Goal: Task Accomplishment & Management: Complete application form

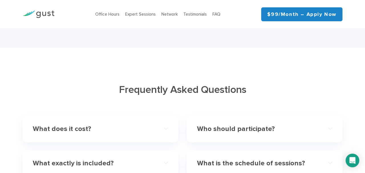
scroll to position [1606, 0]
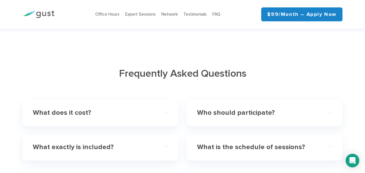
click at [77, 109] on h4 "What does it cost?" at bounding box center [94, 113] width 122 height 8
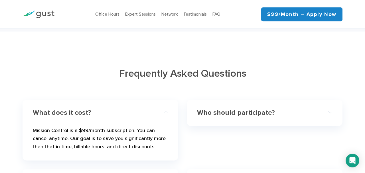
click at [218, 109] on h4 "Who should participate?" at bounding box center [258, 113] width 122 height 8
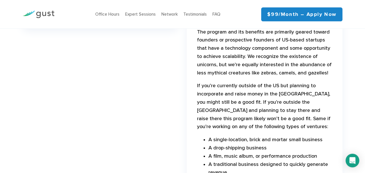
scroll to position [1656, 0]
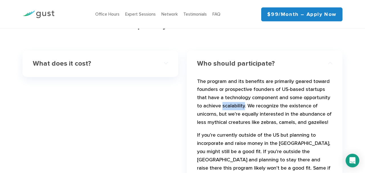
drag, startPoint x: 216, startPoint y: 98, endPoint x: 238, endPoint y: 99, distance: 21.4
click at [238, 99] on p "The program and its benefits are primarily geared toward founders or prospectiv…" at bounding box center [264, 104] width 135 height 52
copy p "scalability"
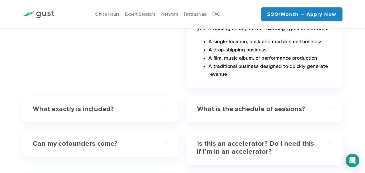
scroll to position [1804, 0]
click at [99, 105] on h4 "What exactly is included?" at bounding box center [94, 109] width 122 height 8
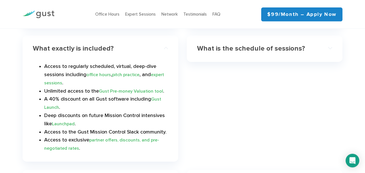
scroll to position [1705, 0]
click at [69, 121] on link "Launchpad" at bounding box center [63, 123] width 23 height 5
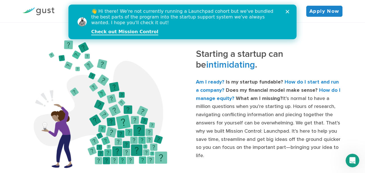
scroll to position [197, 0]
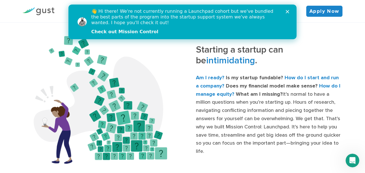
click at [131, 32] on link "Check out Mission Control" at bounding box center [124, 32] width 67 height 6
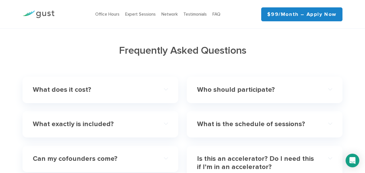
scroll to position [1679, 0]
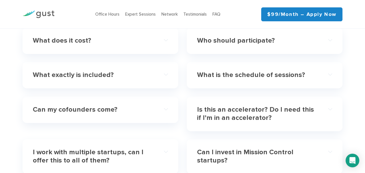
click at [108, 71] on h4 "What exactly is included?" at bounding box center [94, 75] width 122 height 8
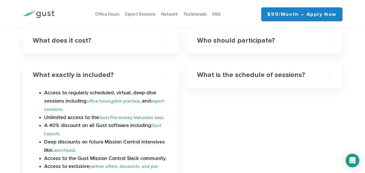
click at [50, 129] on link "Gust Launch" at bounding box center [102, 130] width 117 height 14
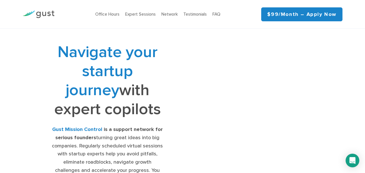
scroll to position [1679, 0]
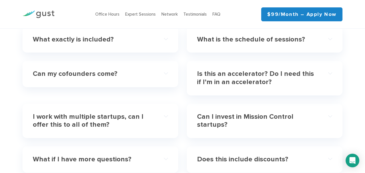
click at [91, 36] on div "What exactly is included?" at bounding box center [100, 39] width 135 height 17
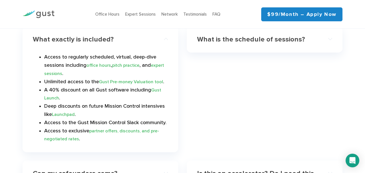
click at [72, 112] on link "Launchpad" at bounding box center [63, 114] width 23 height 5
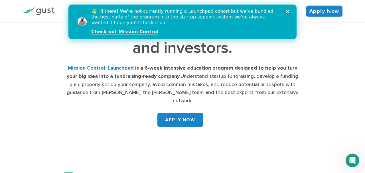
scroll to position [49, 0]
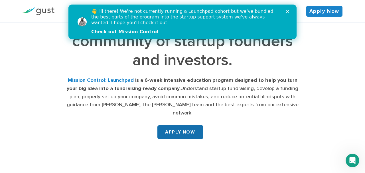
click at [179, 126] on link "APPLY NOW" at bounding box center [180, 133] width 46 height 14
click at [288, 10] on div "Close" at bounding box center [288, 11] width 6 height 3
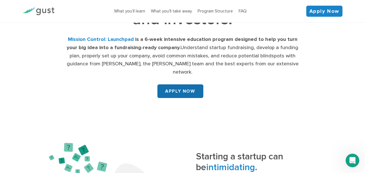
scroll to position [99, 0]
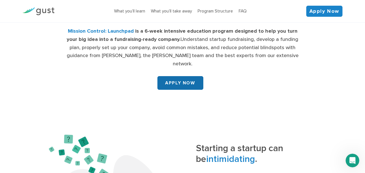
click at [187, 76] on link "APPLY NOW" at bounding box center [180, 83] width 46 height 14
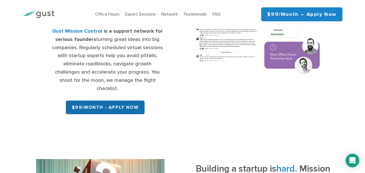
scroll to position [99, 0]
click at [125, 101] on link "$99/month - APPLY NOW" at bounding box center [105, 108] width 79 height 14
